Goal: Task Accomplishment & Management: Use online tool/utility

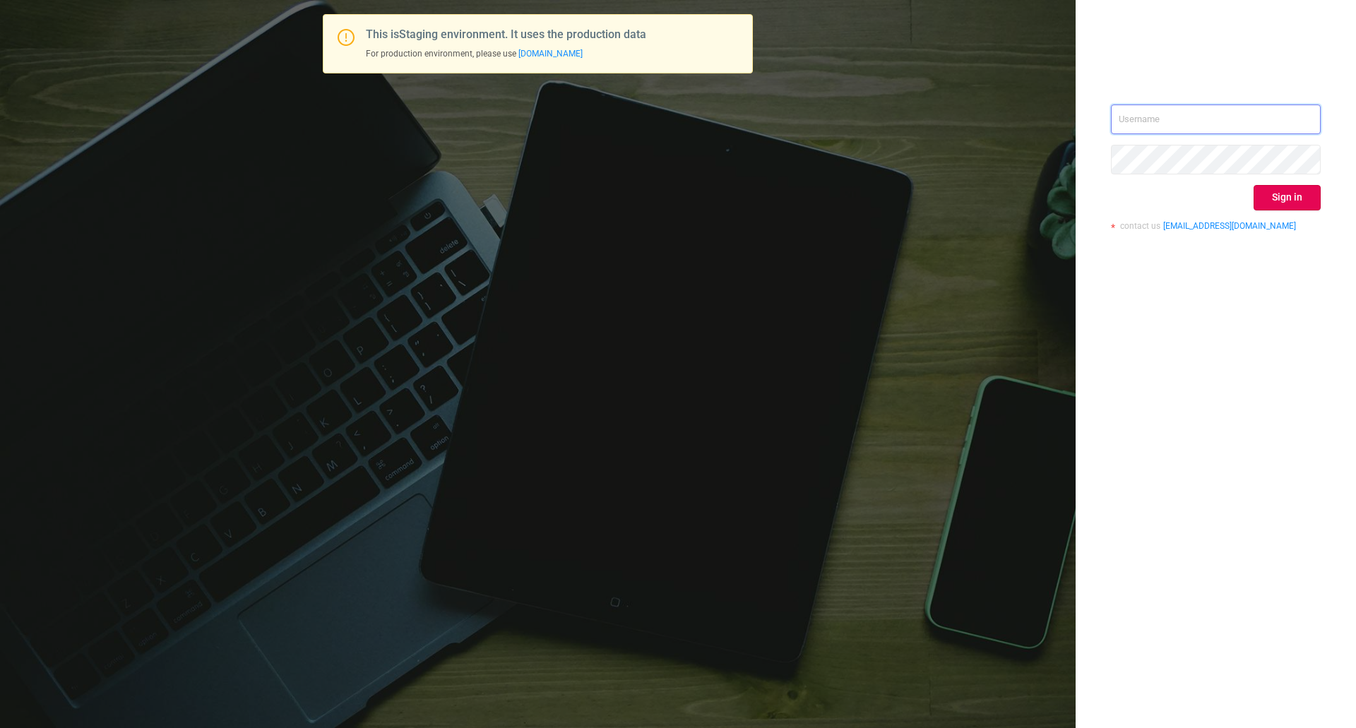
click at [1167, 107] on input "text" at bounding box center [1216, 120] width 210 height 30
type input "[EMAIL_ADDRESS][DOMAIN_NAME]"
click at [1267, 189] on button "Sign in" at bounding box center [1287, 197] width 67 height 25
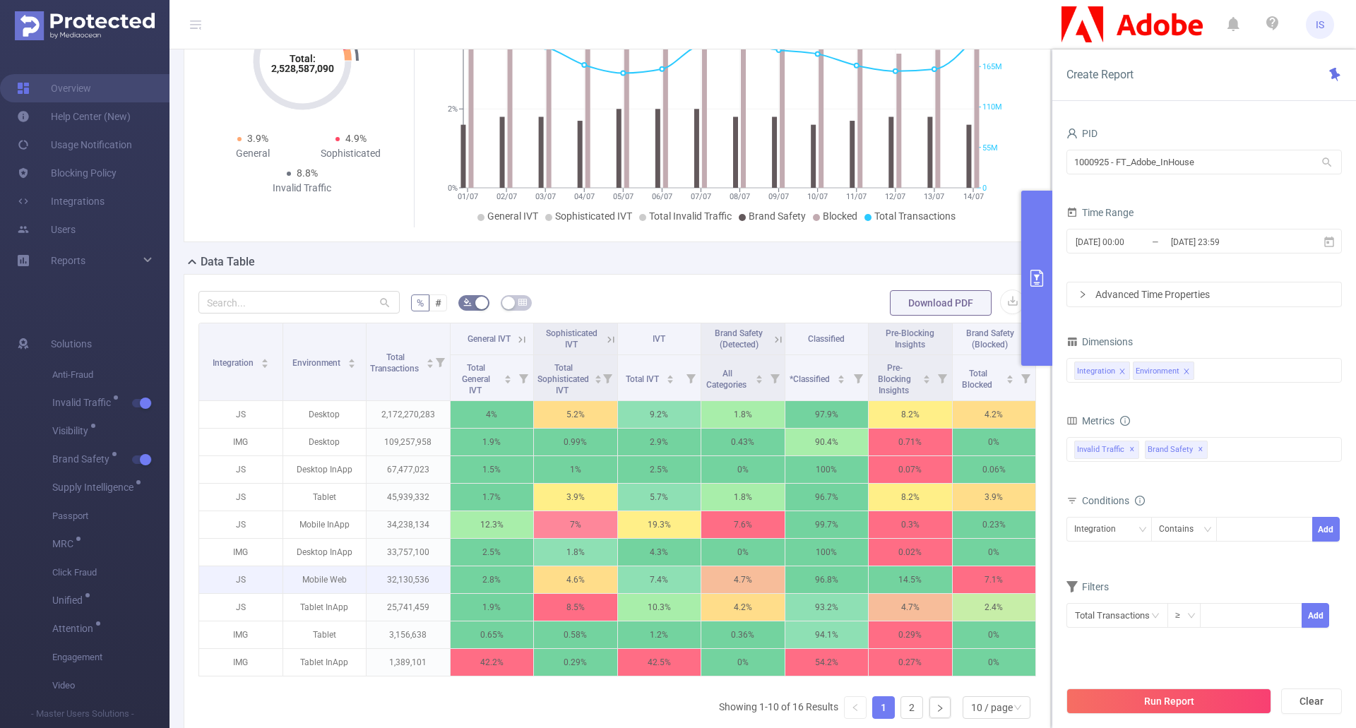
scroll to position [212, 0]
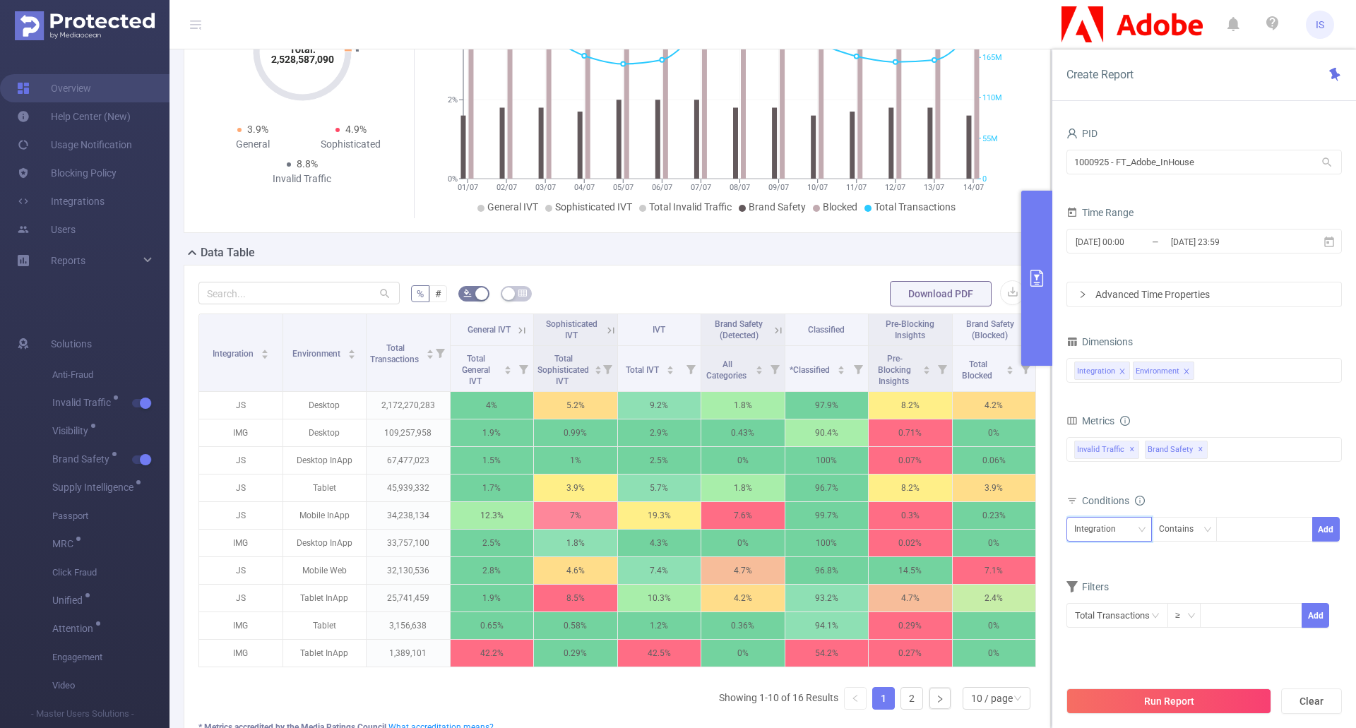
click at [1127, 525] on div "Integration" at bounding box center [1109, 529] width 70 height 23
click at [1112, 583] on li "Environment" at bounding box center [1109, 581] width 85 height 23
click at [1238, 524] on div at bounding box center [1264, 529] width 81 height 23
type input "Tablet"
drag, startPoint x: 1253, startPoint y: 564, endPoint x: 1278, endPoint y: 557, distance: 25.7
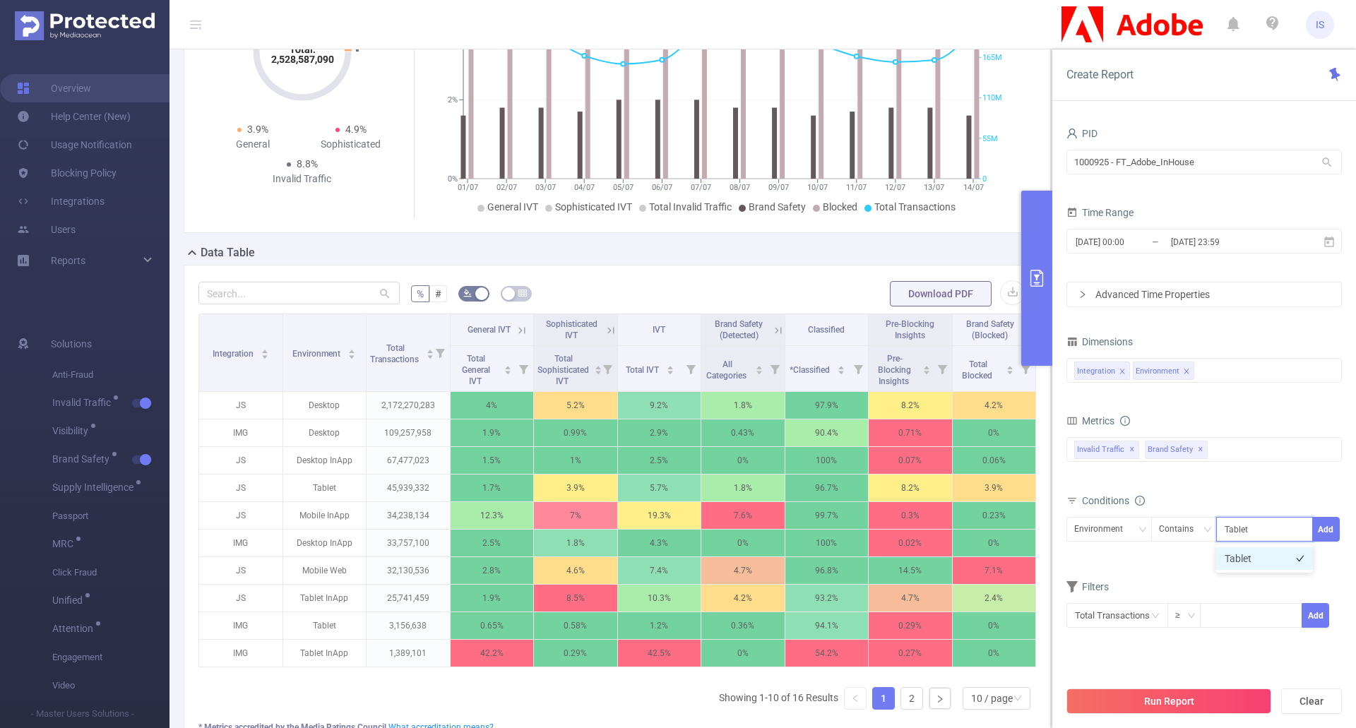
click at [1253, 564] on li "Tablet" at bounding box center [1264, 558] width 97 height 23
click at [1329, 530] on button "Add" at bounding box center [1326, 529] width 28 height 25
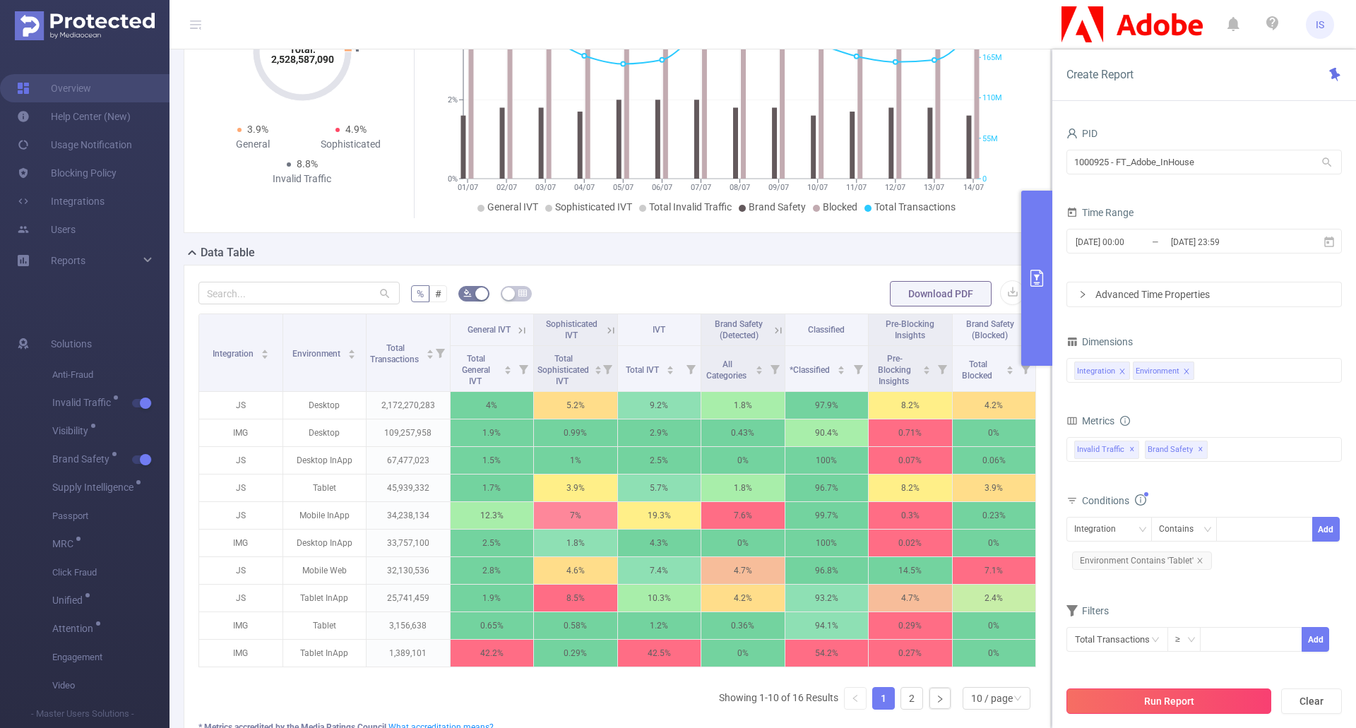
click at [1193, 695] on button "Run Report" at bounding box center [1169, 701] width 205 height 25
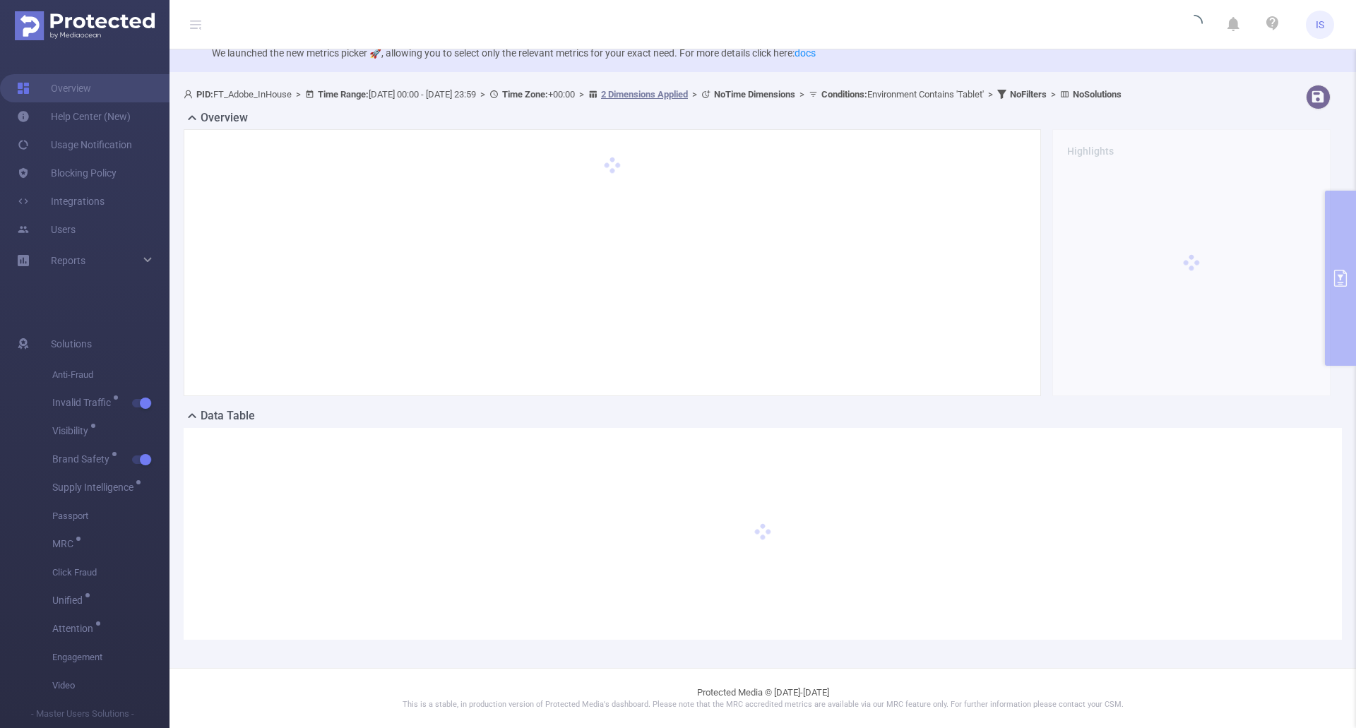
scroll to position [49, 0]
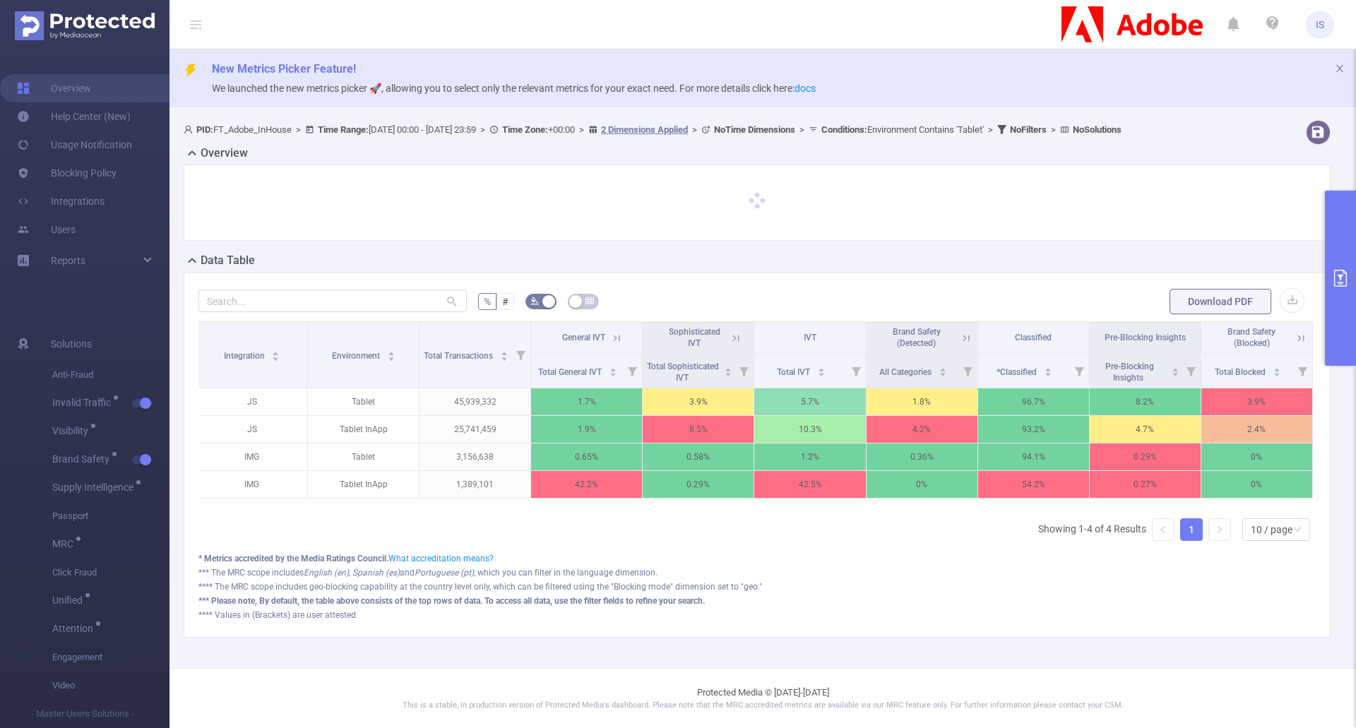
click at [1337, 265] on button "primary" at bounding box center [1340, 278] width 31 height 175
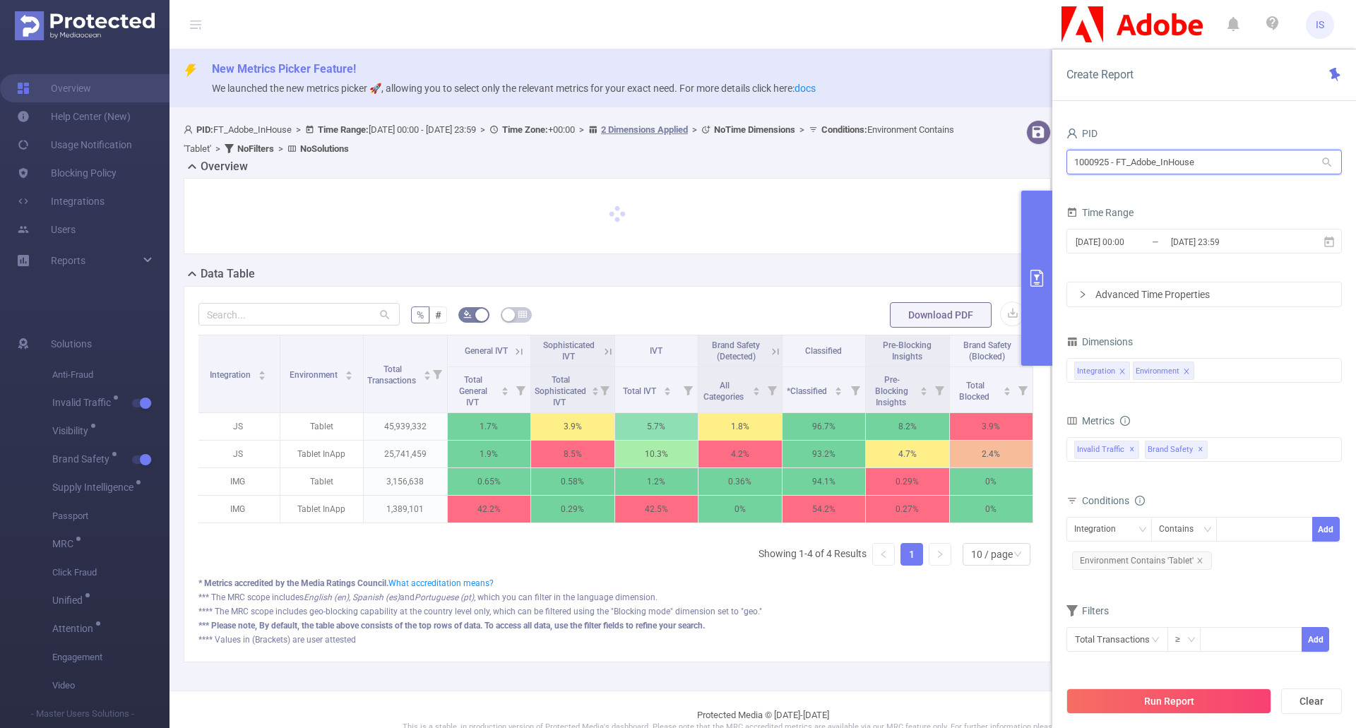
click at [1247, 155] on input "1000925 - FT_Adobe_InHouse" at bounding box center [1204, 162] width 275 height 25
click at [1238, 123] on div "PID 1000925 - FT_Adobe_InHouse 1000925 - FT_Adobe_InHouse Time Range [DATE] 00:…" at bounding box center [1204, 431] width 304 height 644
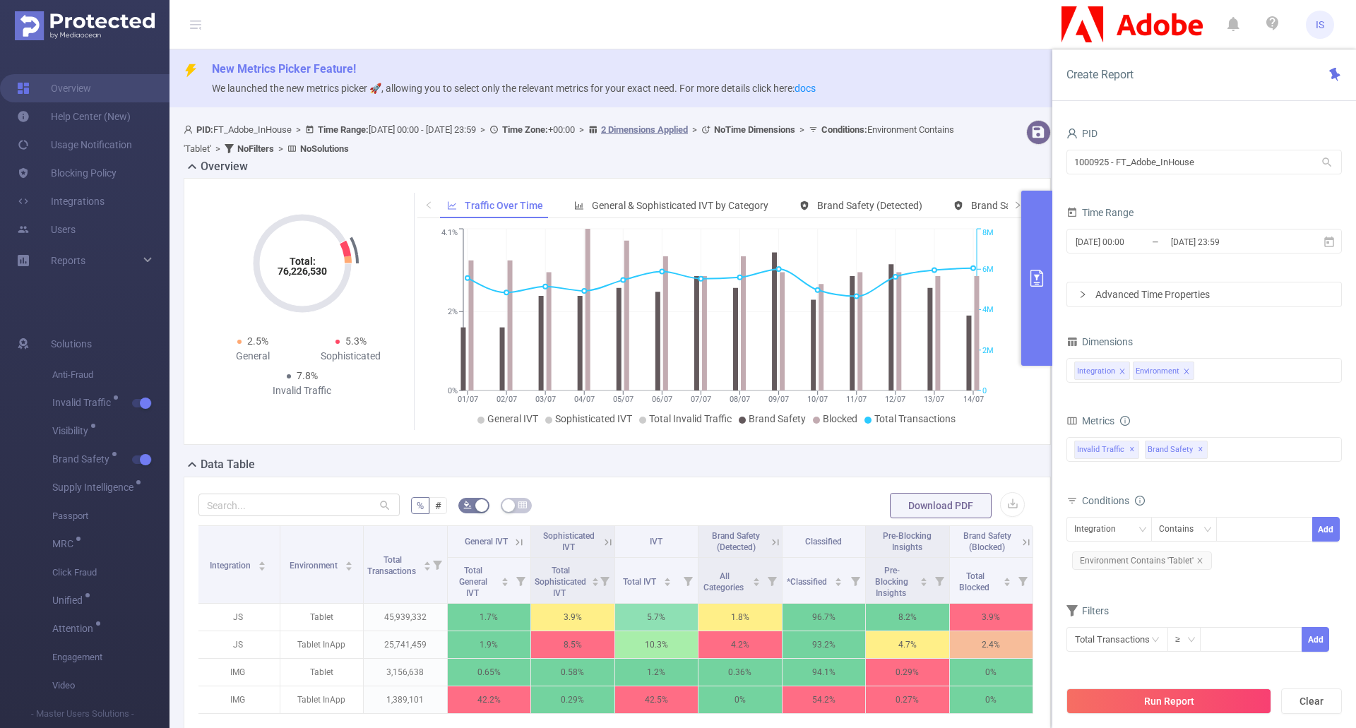
click at [1028, 300] on button "primary" at bounding box center [1036, 278] width 31 height 175
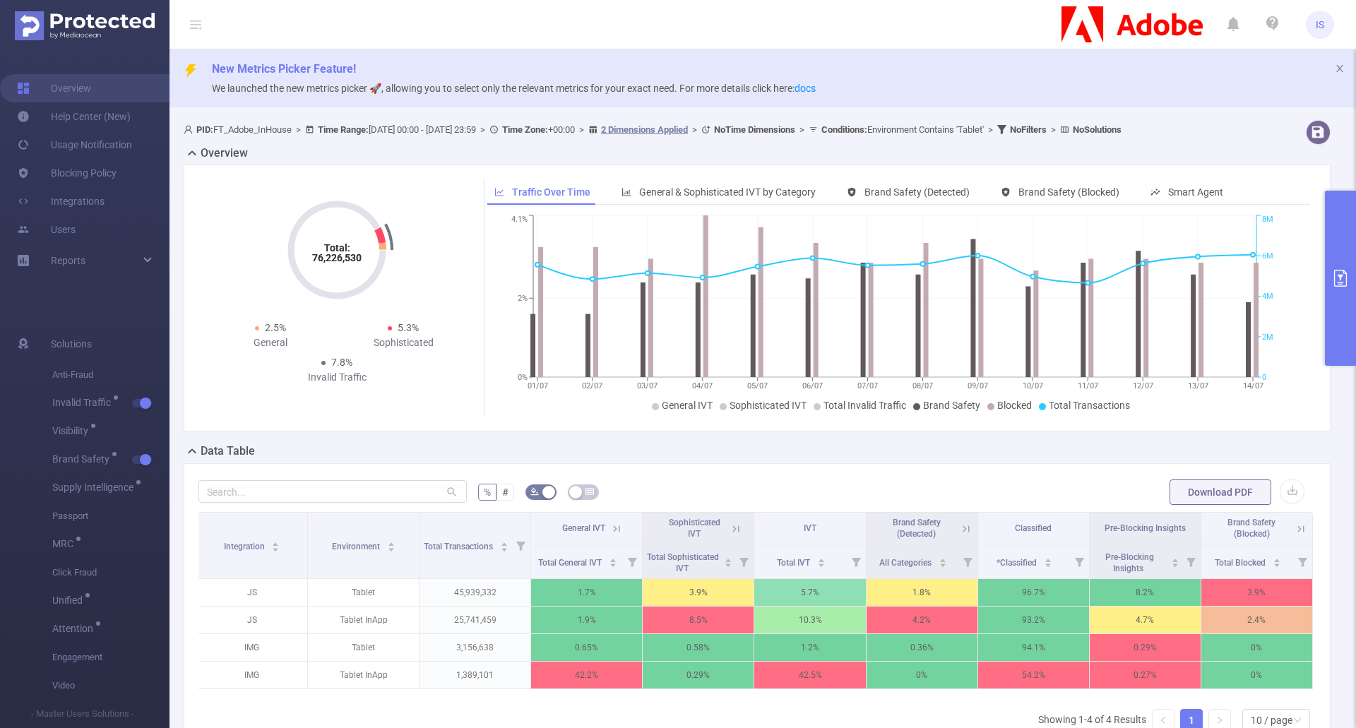
drag, startPoint x: 1337, startPoint y: 304, endPoint x: 1156, endPoint y: 441, distance: 227.9
click at [1337, 302] on button "primary" at bounding box center [1340, 278] width 31 height 175
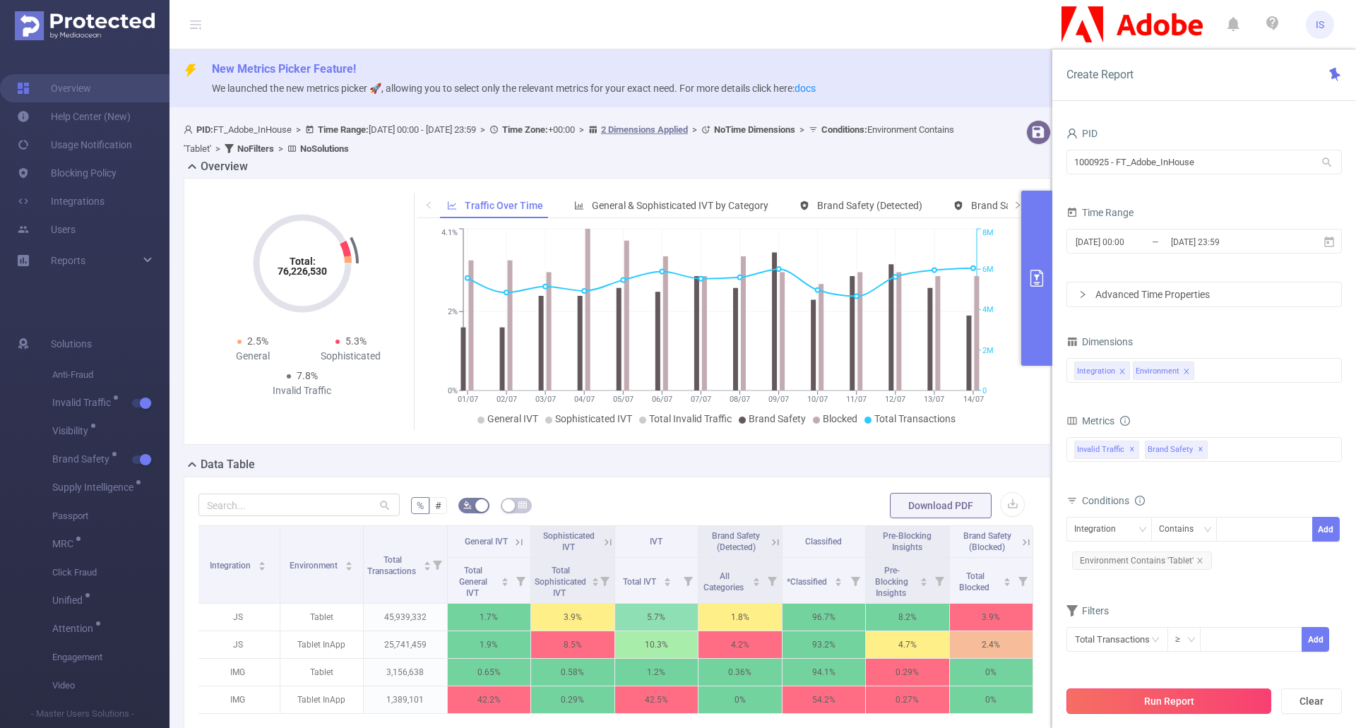
click at [1168, 696] on button "Run Report" at bounding box center [1169, 701] width 205 height 25
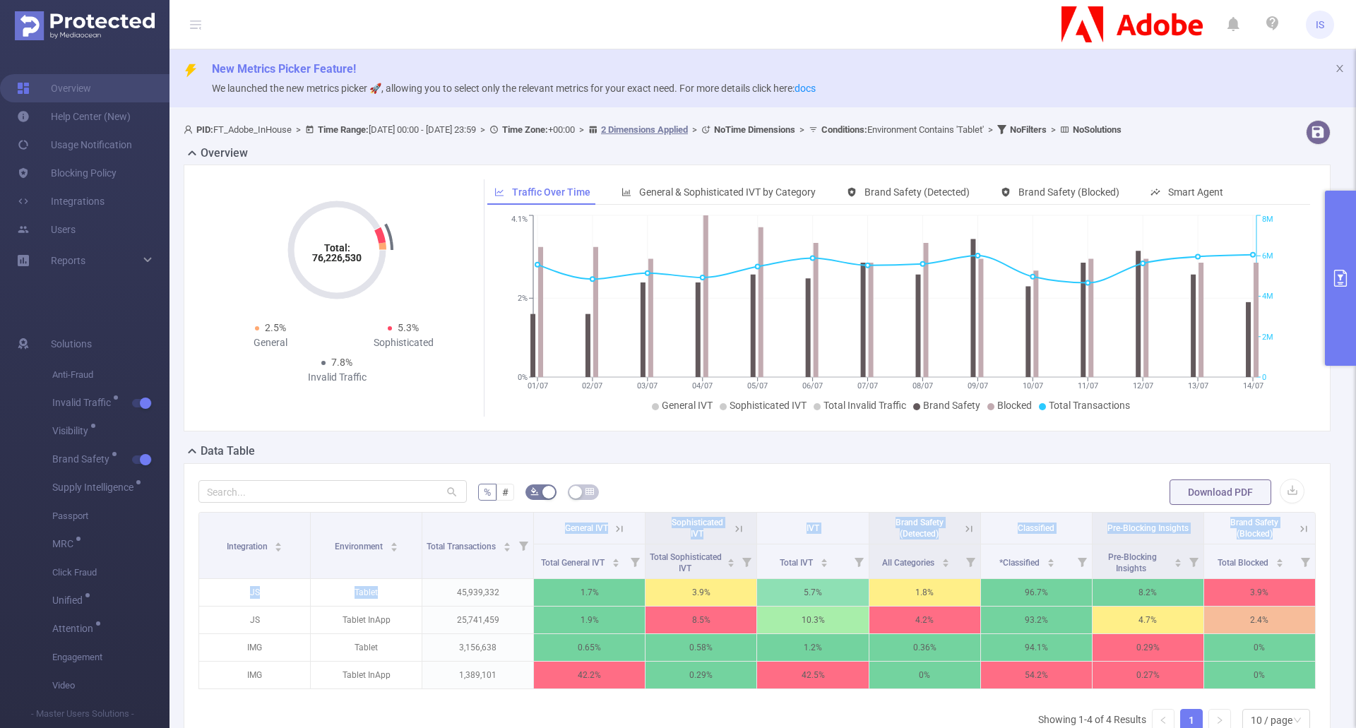
drag, startPoint x: 447, startPoint y: 601, endPoint x: 552, endPoint y: 705, distance: 147.8
click at [552, 698] on div "Integration Environment Total Transactions General IVT Sophisticated IVT IVT Br…" at bounding box center [756, 605] width 1117 height 186
click at [502, 443] on div "Total: 76,226,530 Total: 76,226,530 2.5% General 5.3% Sophisticated 7.8% Invali…" at bounding box center [757, 304] width 1158 height 278
click at [773, 16] on header "IS" at bounding box center [678, 24] width 1356 height 49
click at [199, 162] on icon at bounding box center [192, 153] width 17 height 17
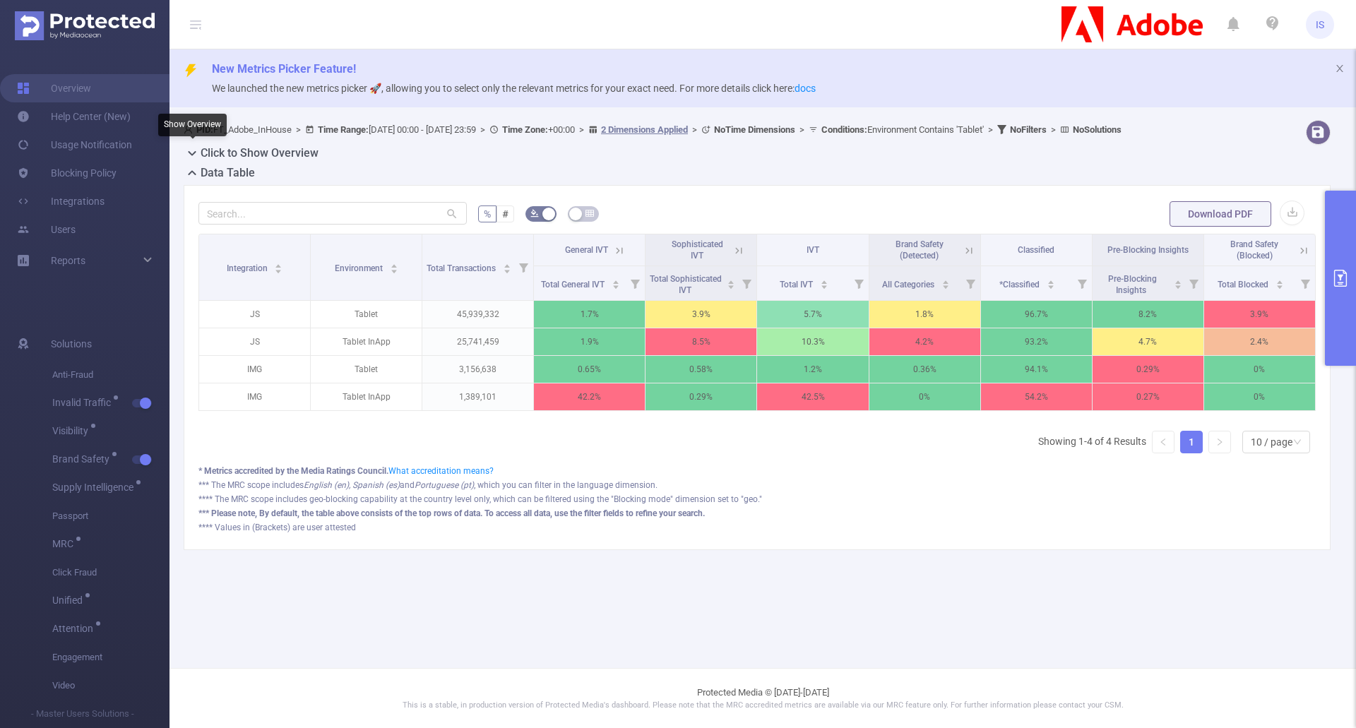
click at [194, 177] on icon at bounding box center [192, 173] width 17 height 17
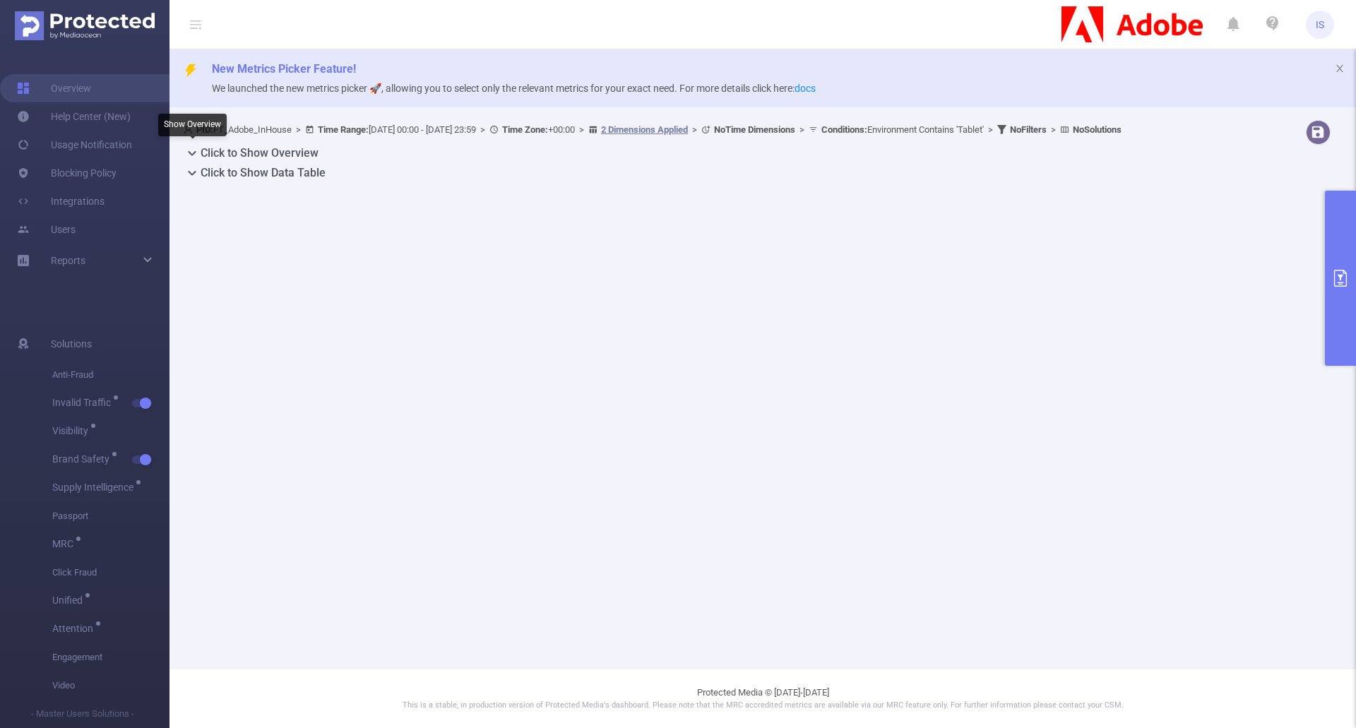
click at [195, 170] on icon at bounding box center [192, 173] width 17 height 17
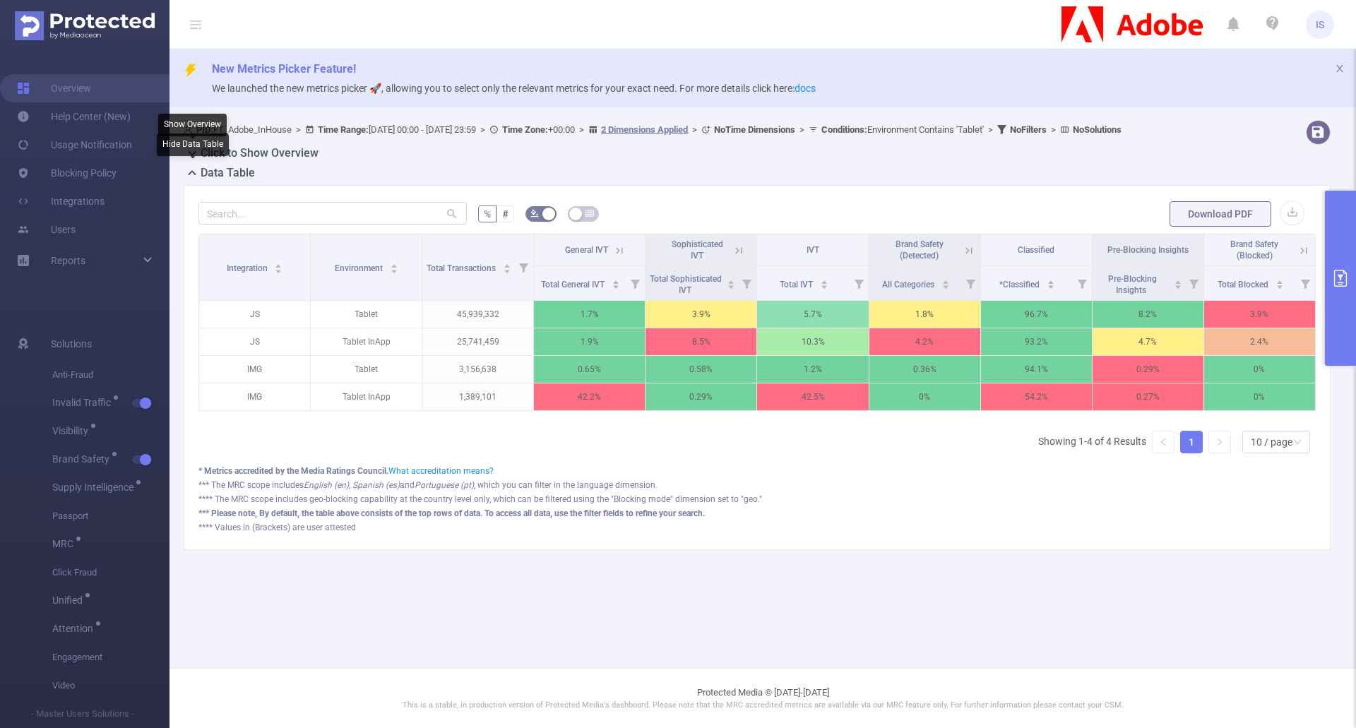
click at [253, 152] on h2 "Click to Show Overview" at bounding box center [260, 153] width 118 height 17
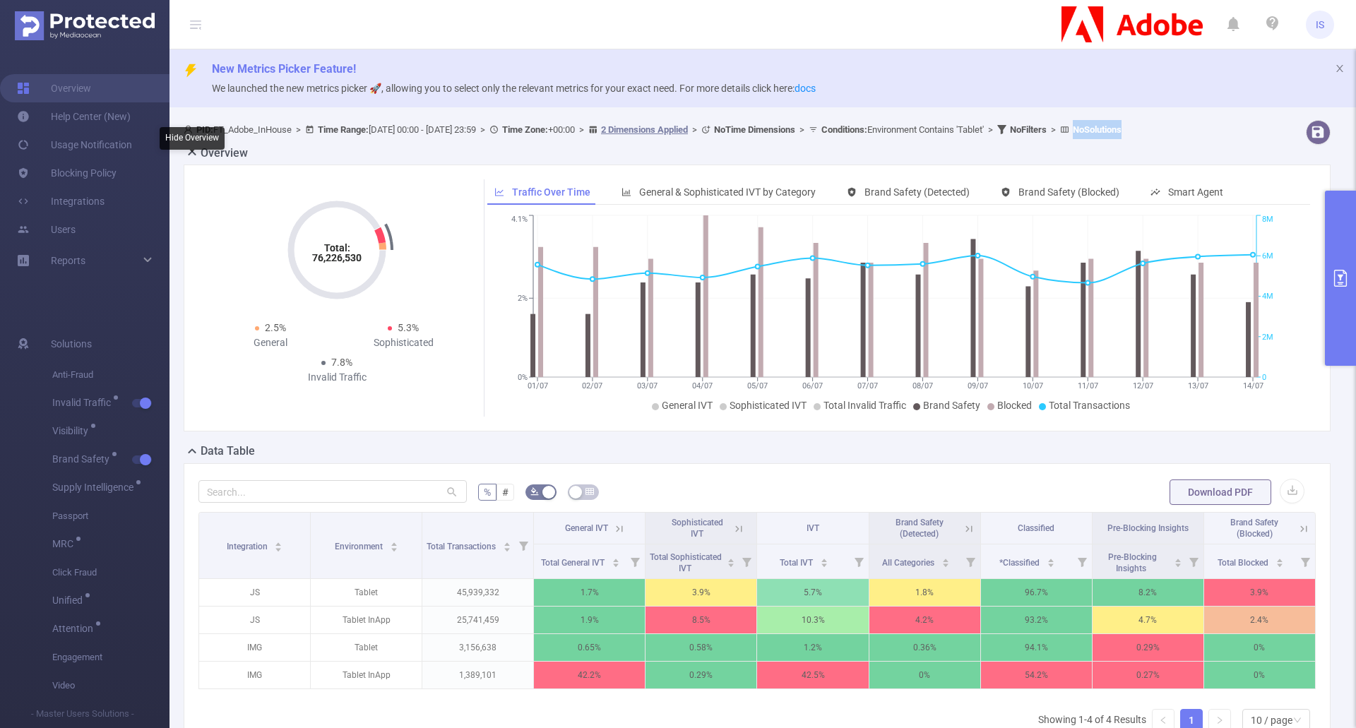
drag, startPoint x: 1165, startPoint y: 132, endPoint x: 1172, endPoint y: 146, distance: 15.8
click at [1172, 139] on div "PID: FT_Adobe_InHouse > Time Range: [DATE] 00:00 - [DATE] 23:59 > Time Zone: +0…" at bounding box center [709, 129] width 1050 height 19
click at [1340, 267] on button "primary" at bounding box center [1340, 278] width 31 height 175
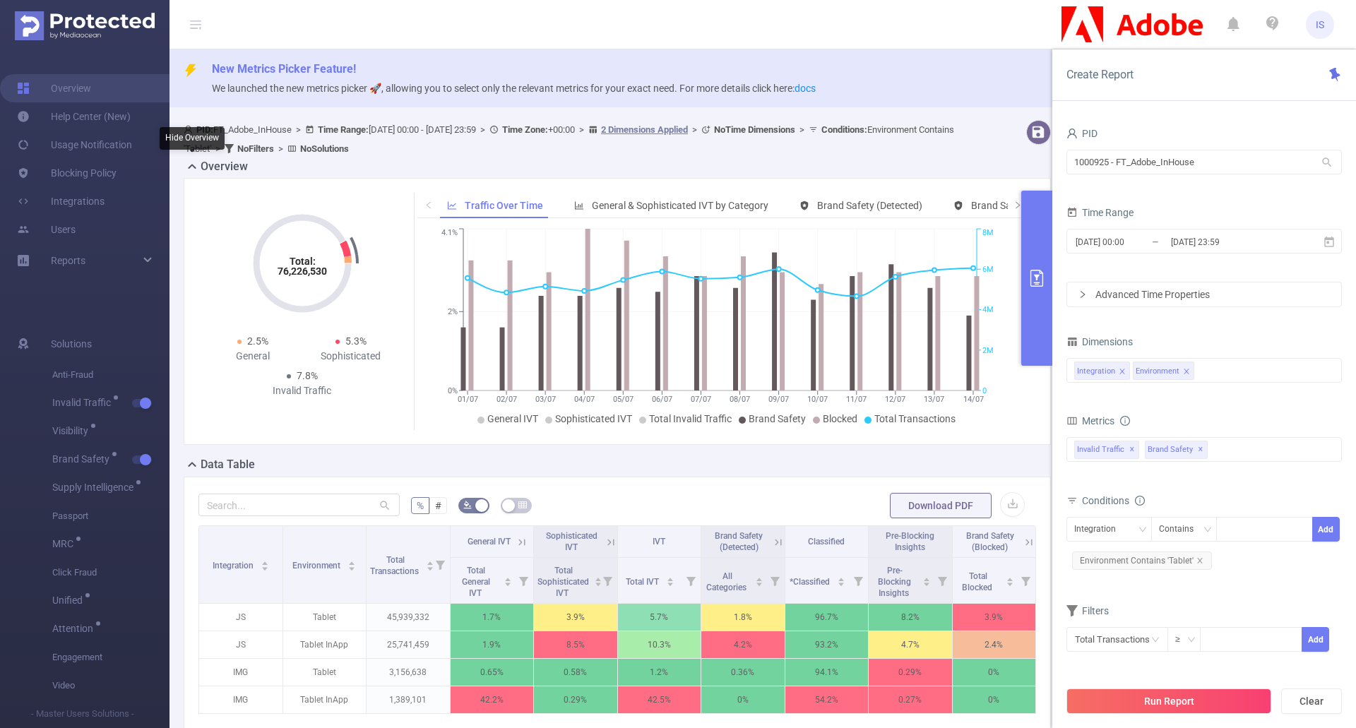
click at [1081, 295] on icon "icon: right" at bounding box center [1083, 294] width 8 height 8
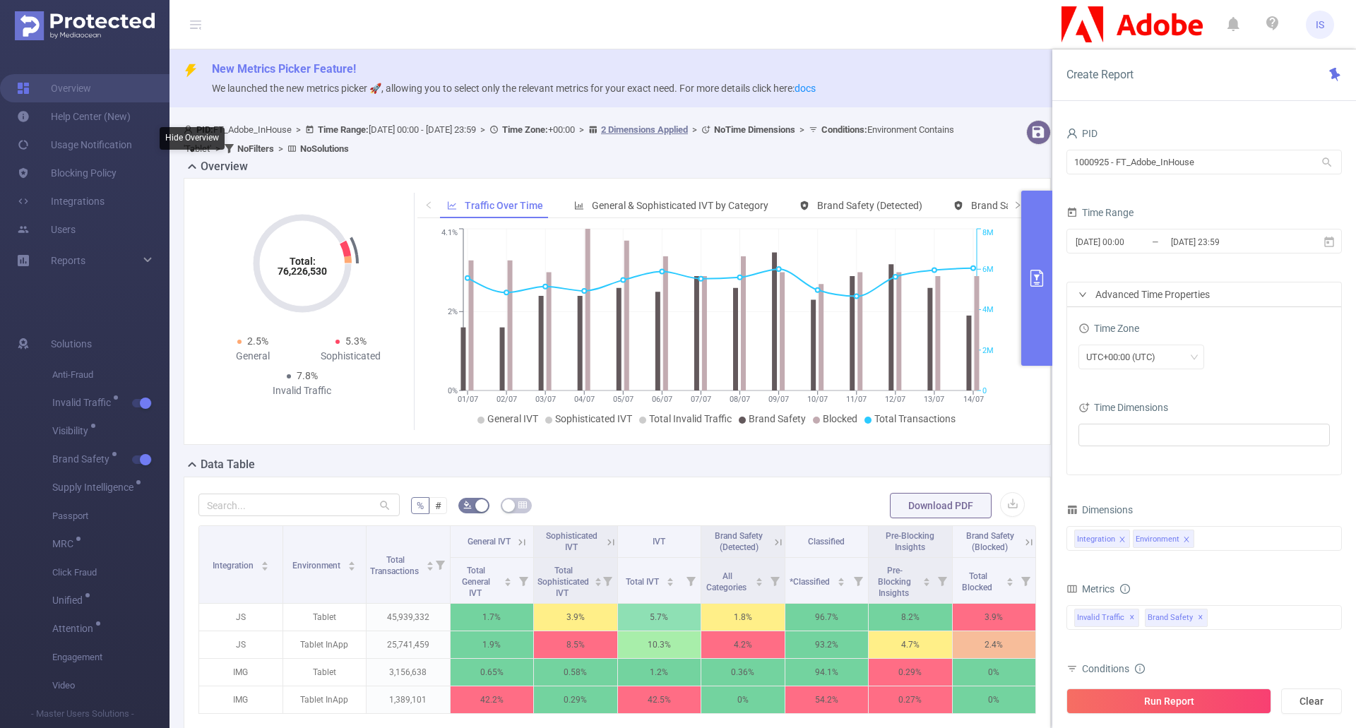
click at [1081, 295] on icon "icon: right" at bounding box center [1082, 294] width 7 height 4
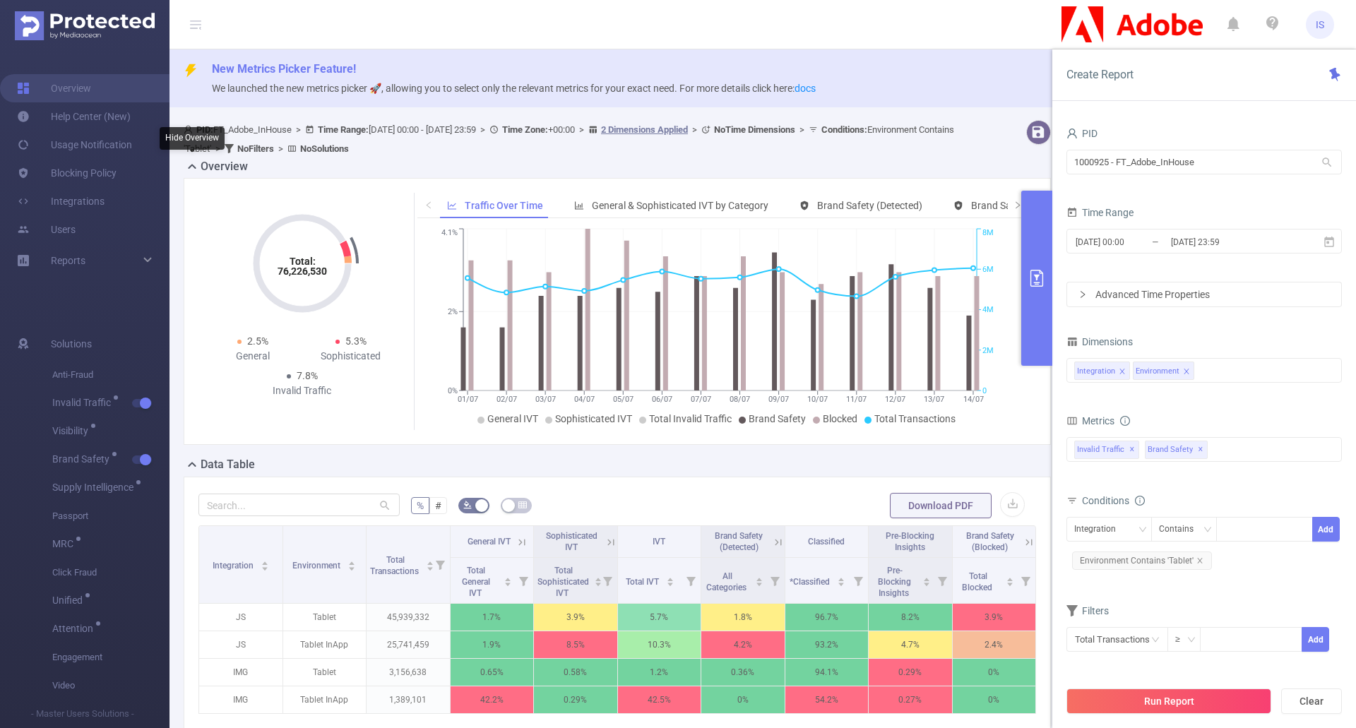
click at [201, 25] on icon at bounding box center [195, 24] width 11 height 11
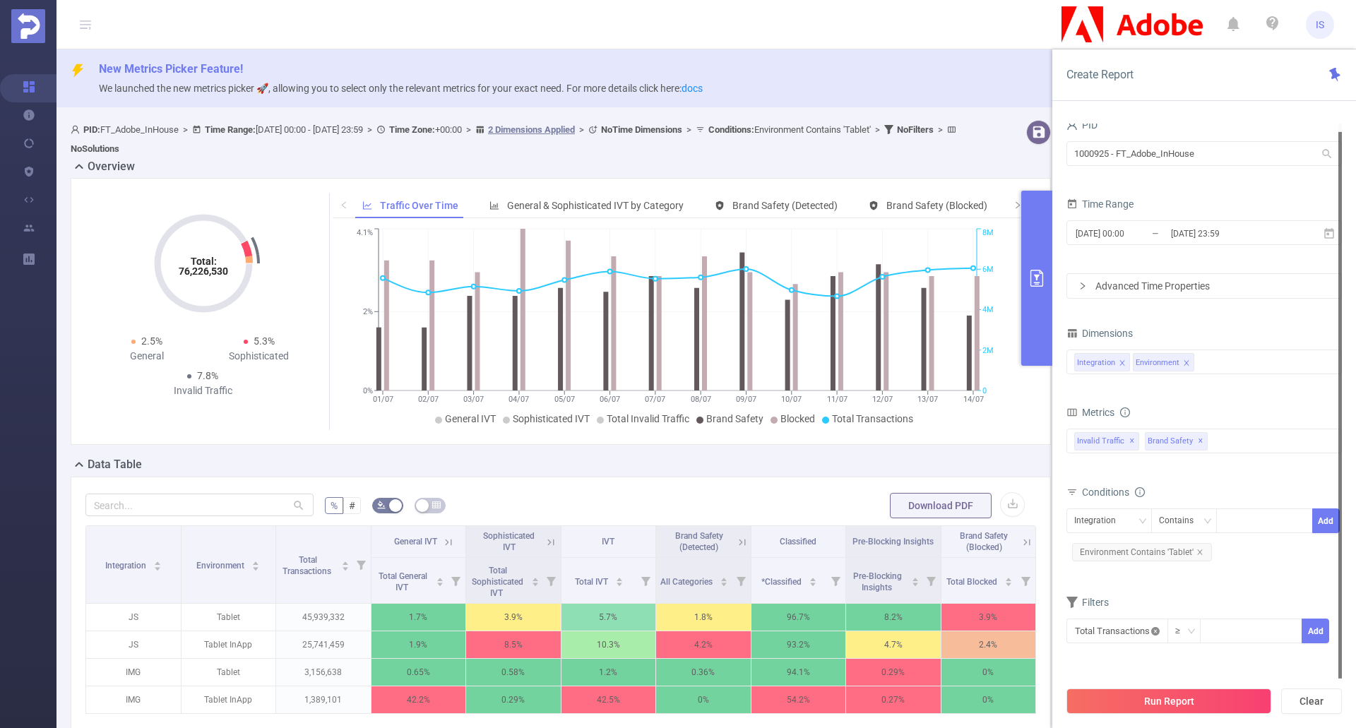
click at [1159, 631] on icon "icon: close-circle" at bounding box center [1155, 631] width 8 height 8
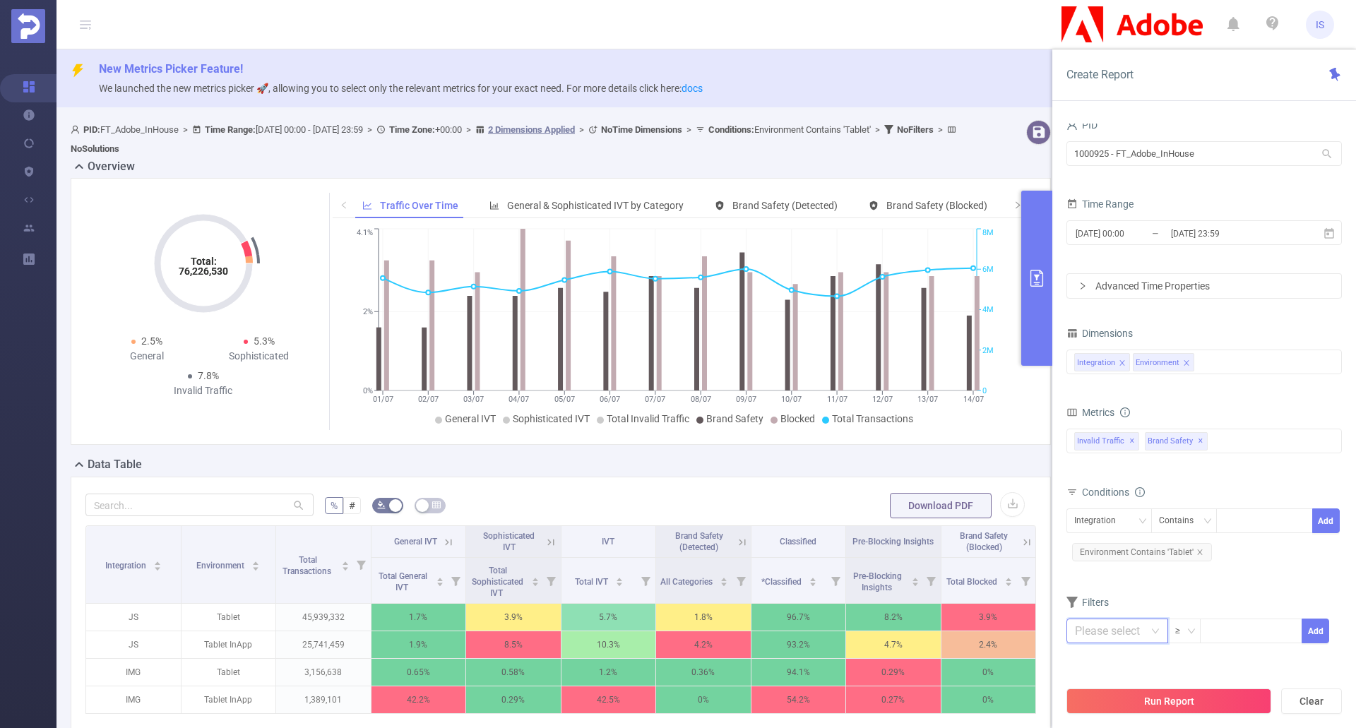
click at [1137, 634] on input "text" at bounding box center [1118, 631] width 102 height 25
click at [1136, 500] on li "Total Transactions" at bounding box center [1116, 503] width 98 height 23
click at [829, 165] on div "Overview" at bounding box center [567, 168] width 992 height 20
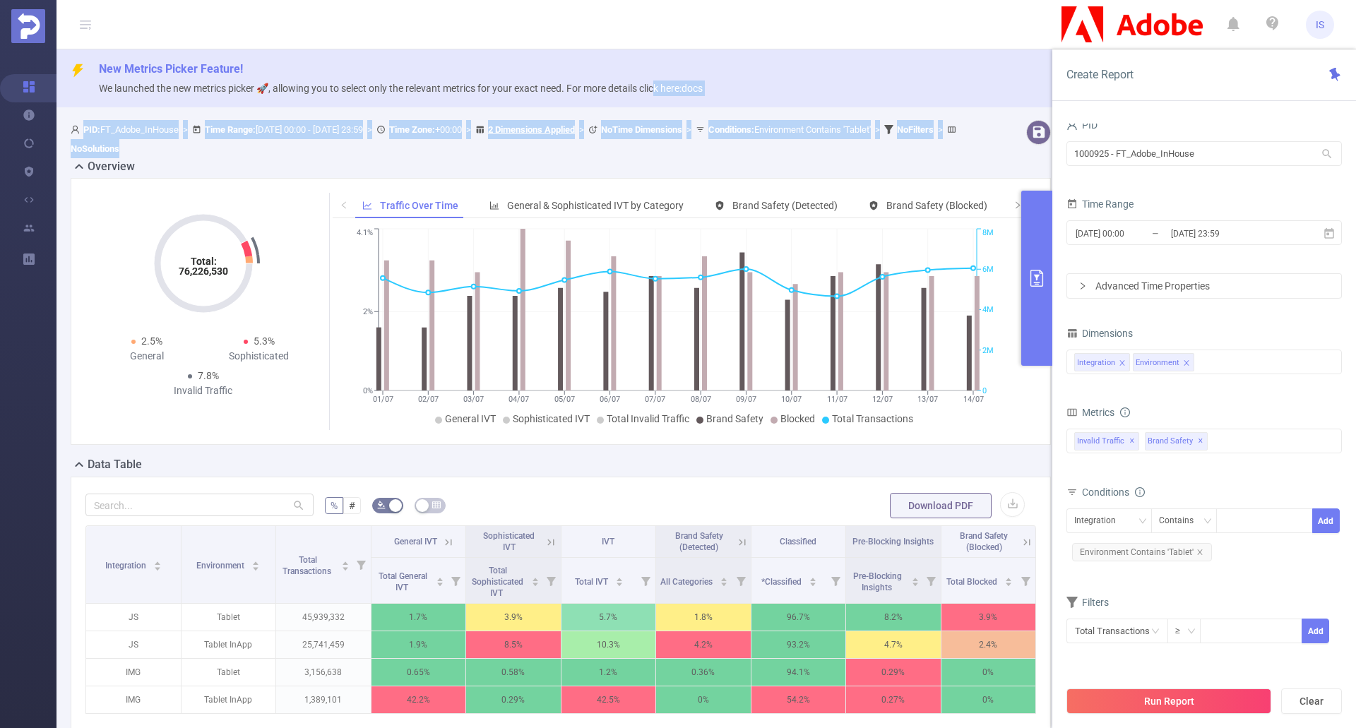
drag, startPoint x: 664, startPoint y: 106, endPoint x: 703, endPoint y: 150, distance: 58.5
click at [703, 149] on div "New Metrics Picker Feature! We launched the new metrics picker 🚀, allowing you …" at bounding box center [707, 465] width 1300 height 832
click at [716, 153] on div "PID: FT_Adobe_InHouse > Time Range: [DATE] 00:00 - [DATE] 23:59 > Time Zone: +0…" at bounding box center [520, 139] width 898 height 38
